Goal: Check status: Check status

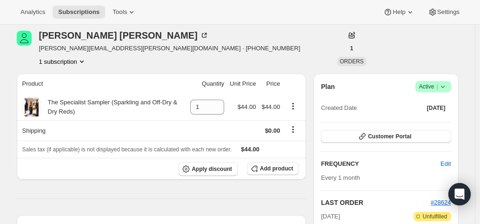
scroll to position [186, 0]
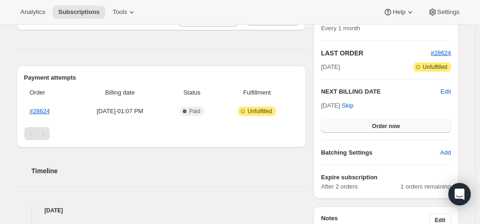
click at [358, 122] on button "Order now" at bounding box center [386, 126] width 130 height 13
click at [358, 122] on button "Click to confirm" at bounding box center [386, 126] width 130 height 13
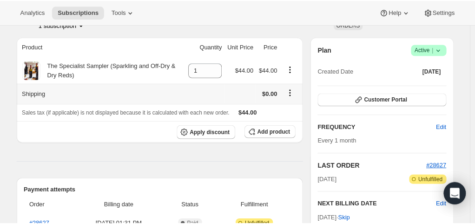
scroll to position [140, 0]
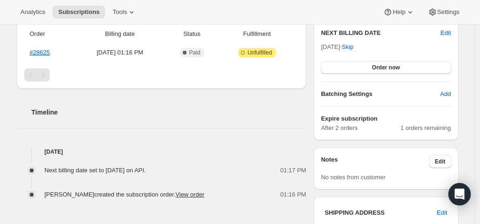
scroll to position [233, 0]
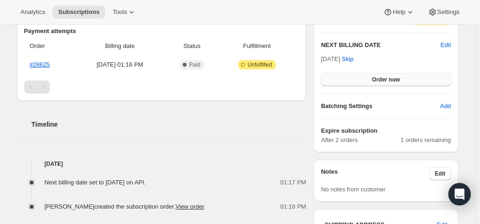
click at [363, 75] on button "Order now" at bounding box center [386, 79] width 130 height 13
click at [365, 77] on button "Click to confirm" at bounding box center [386, 79] width 130 height 13
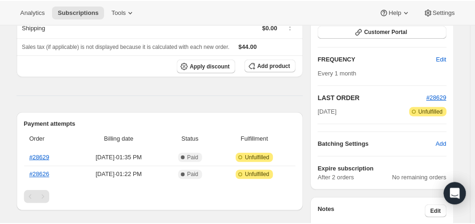
scroll to position [186, 0]
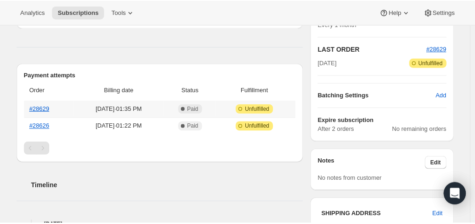
scroll to position [186, 0]
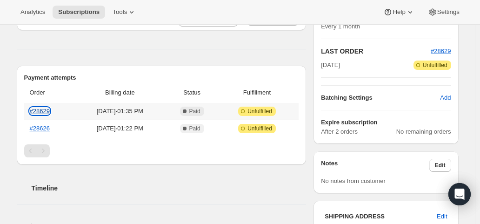
click at [40, 111] on link "#28629" at bounding box center [40, 110] width 20 height 7
